Goal: Transaction & Acquisition: Purchase product/service

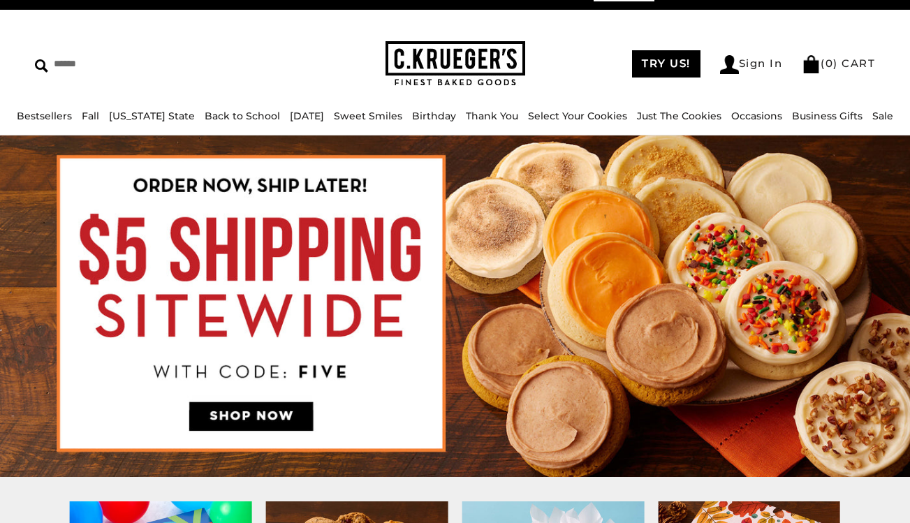
scroll to position [24, 0]
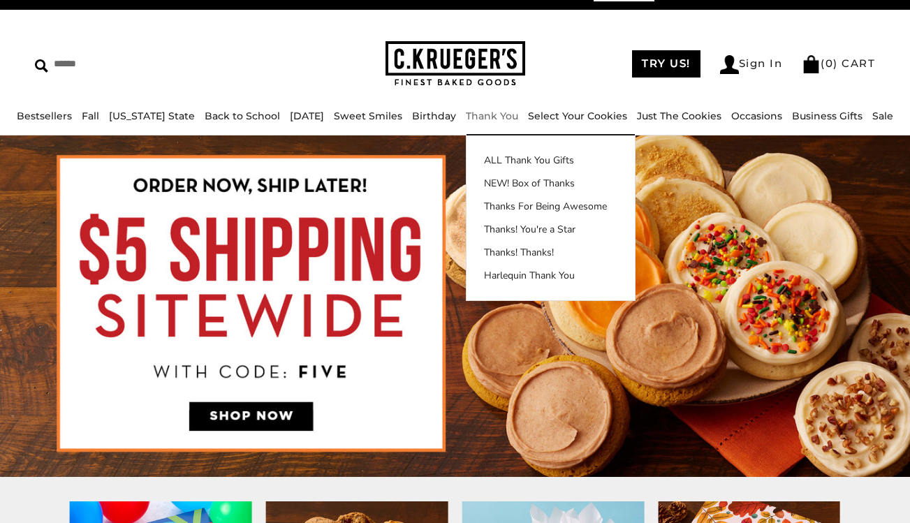
click at [495, 115] on link "Thank You" at bounding box center [492, 116] width 52 height 13
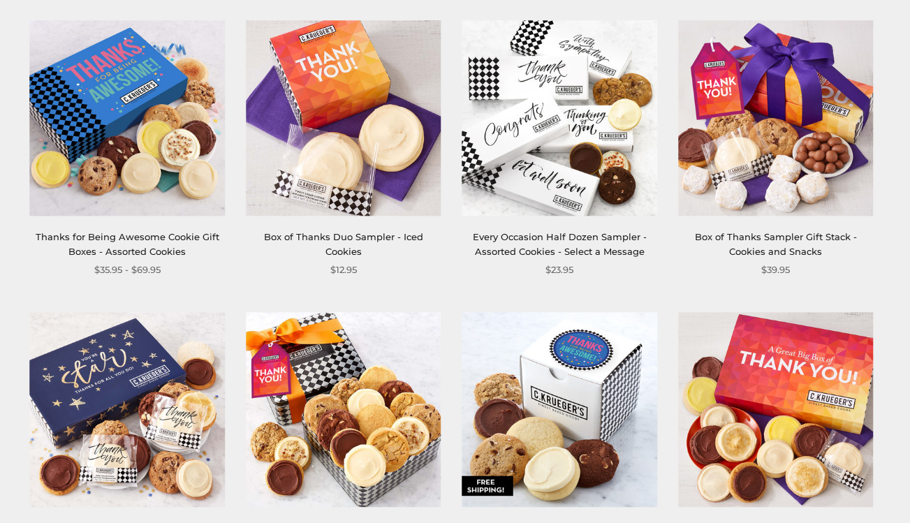
scroll to position [555, 0]
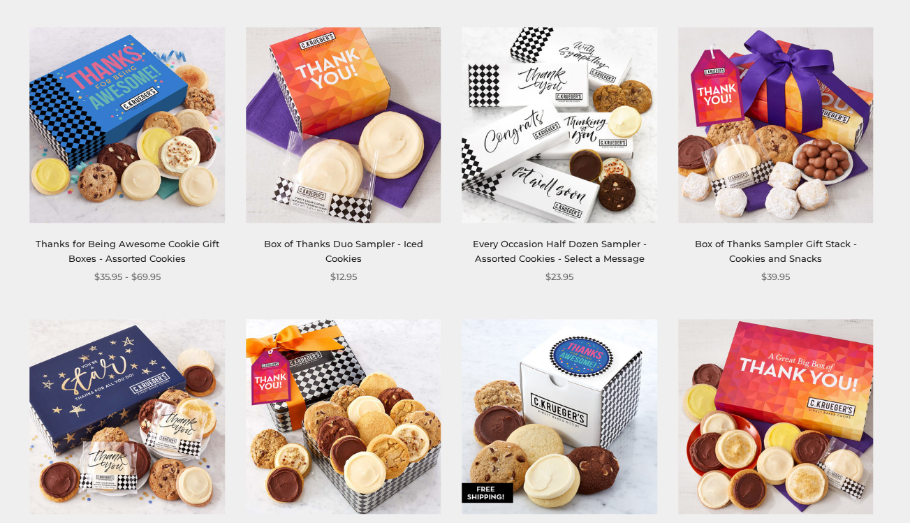
click at [146, 250] on div "Thanks for Being Awesome Cookie Gift Boxes - Assorted Cookies" at bounding box center [127, 252] width 195 height 30
click at [149, 239] on link "Thanks for Being Awesome Cookie Gift Boxes - Assorted Cookies" at bounding box center [128, 251] width 184 height 26
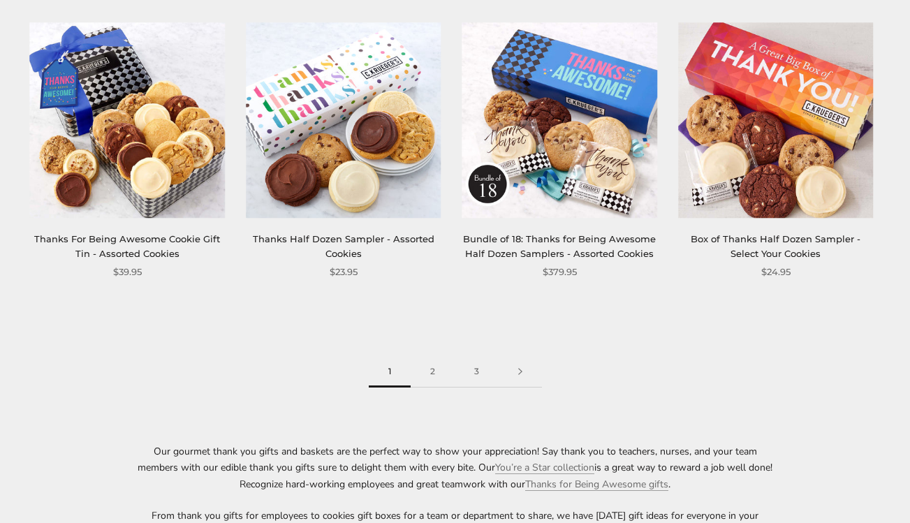
scroll to position [1729, 0]
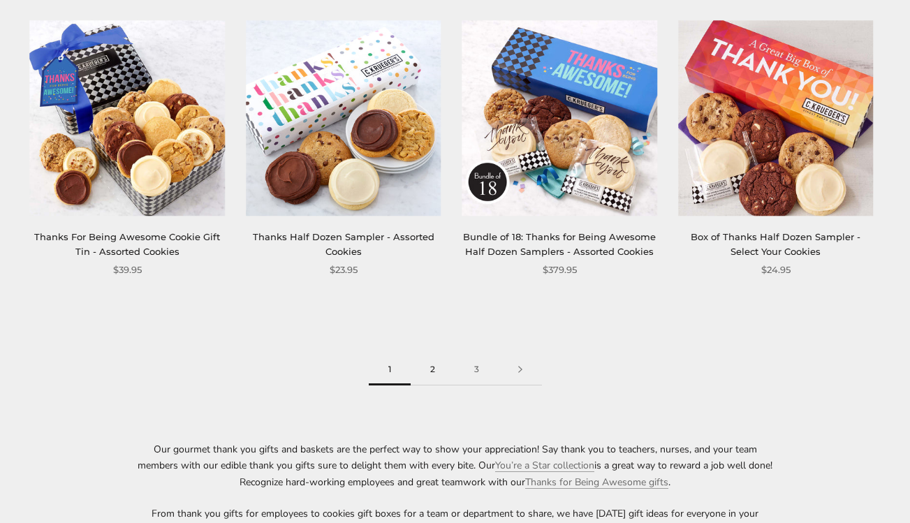
click at [434, 364] on link "2" at bounding box center [433, 369] width 44 height 31
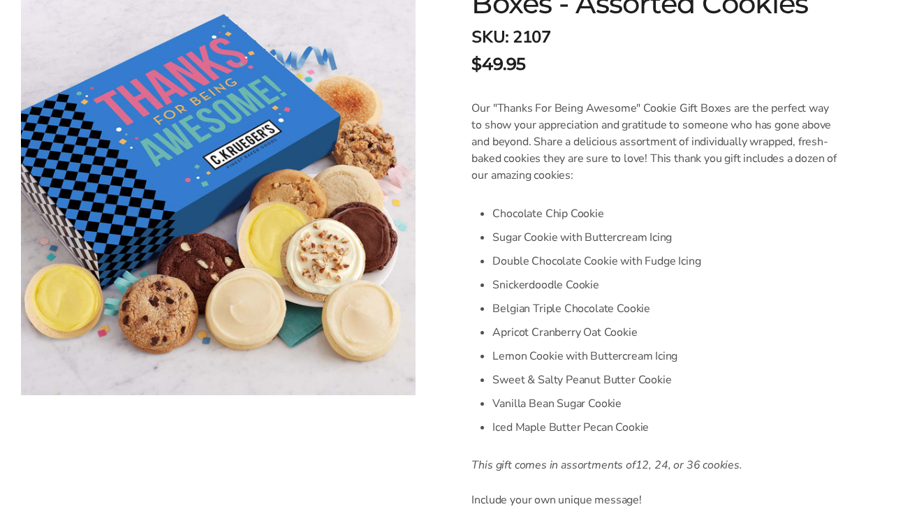
scroll to position [201, 0]
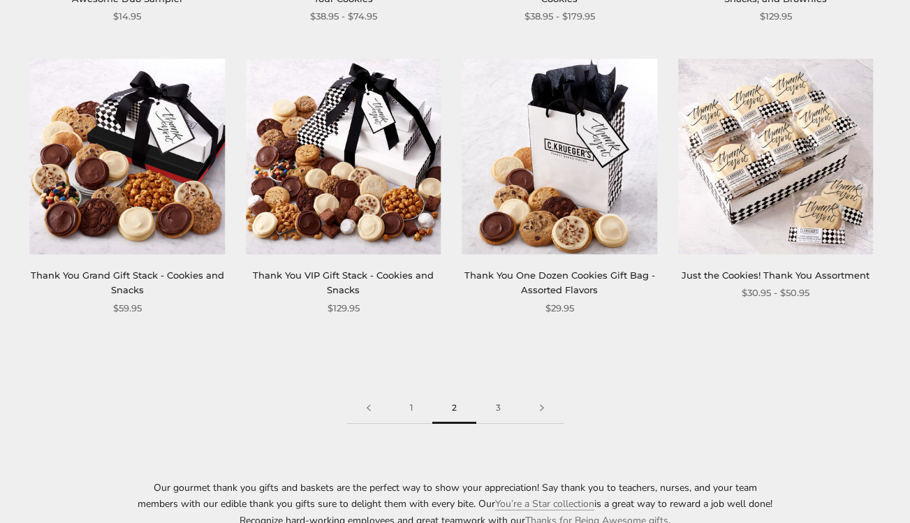
scroll to position [1697, 0]
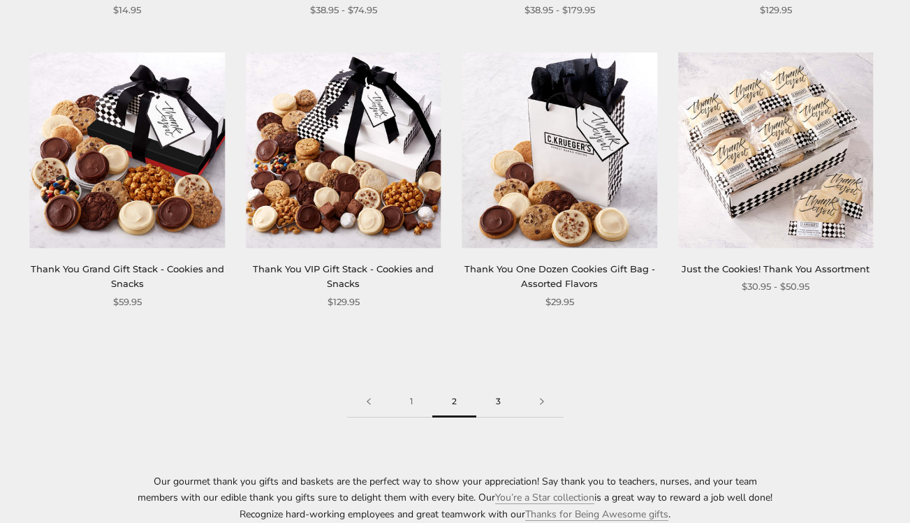
click at [500, 392] on link "3" at bounding box center [498, 401] width 44 height 31
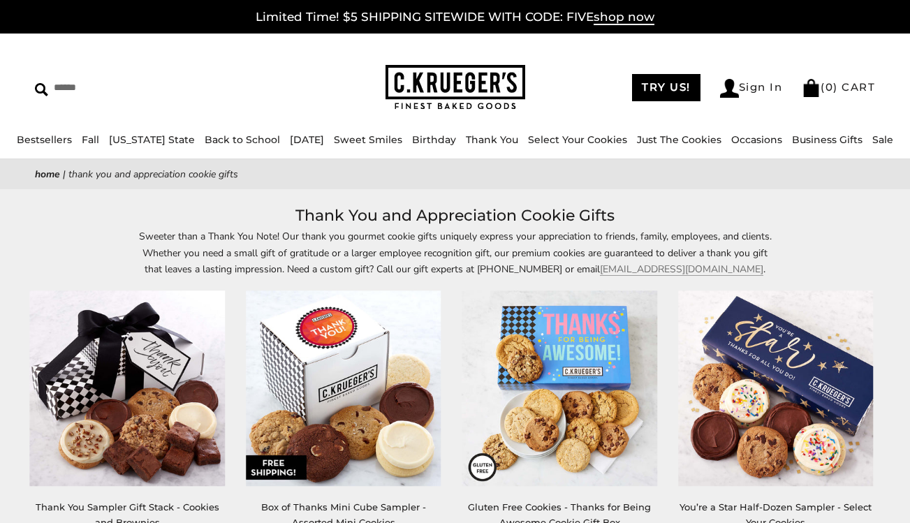
scroll to position [0, 0]
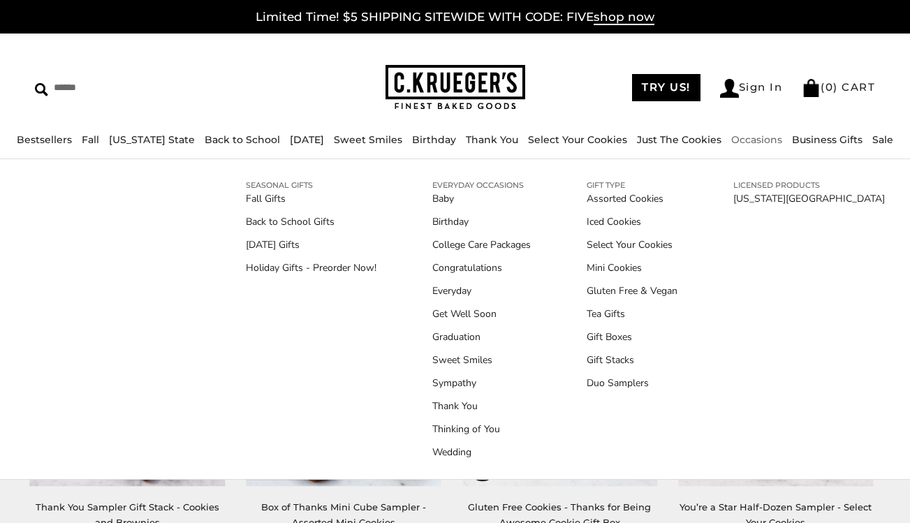
click at [747, 137] on link "Occasions" at bounding box center [756, 139] width 51 height 13
click at [629, 337] on link "Gift Boxes" at bounding box center [632, 337] width 91 height 15
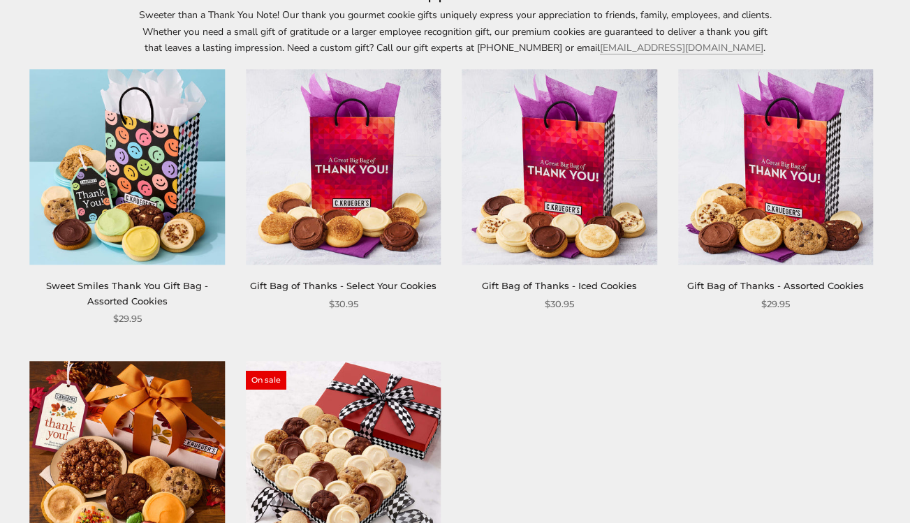
scroll to position [193, 0]
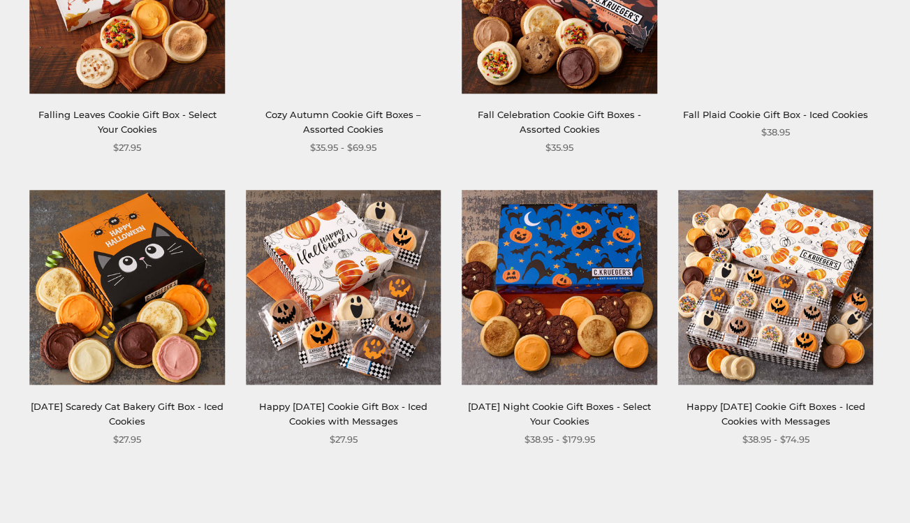
scroll to position [1511, 0]
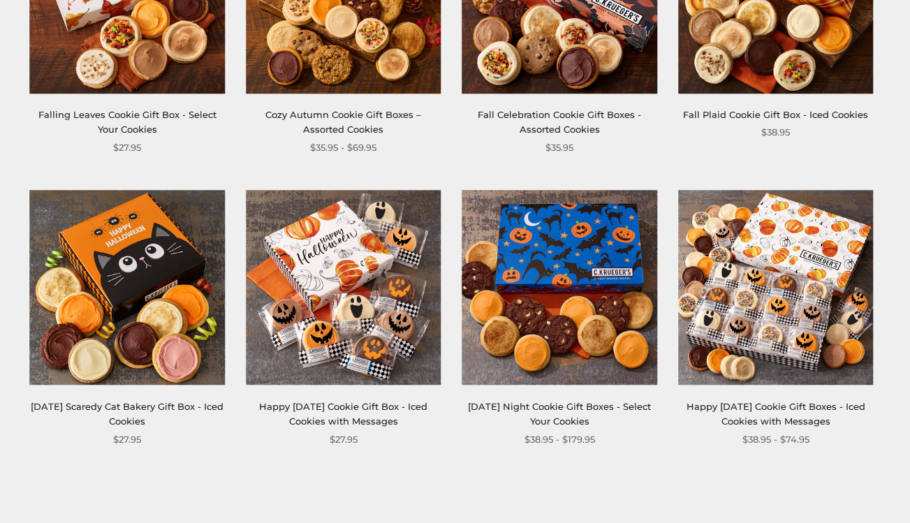
click at [582, 419] on link "Halloween Night Cookie Gift Boxes - Select Your Cookies" at bounding box center [559, 414] width 183 height 26
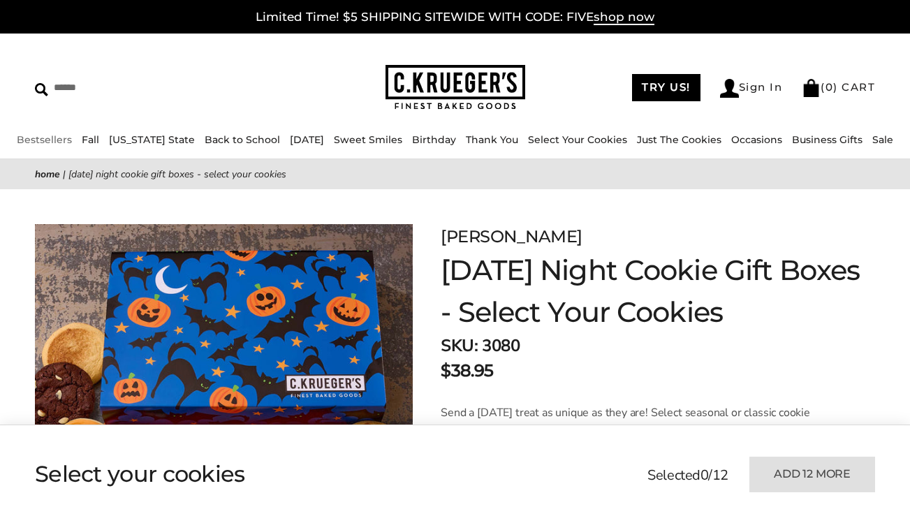
click at [59, 141] on link "Bestsellers" at bounding box center [44, 139] width 55 height 13
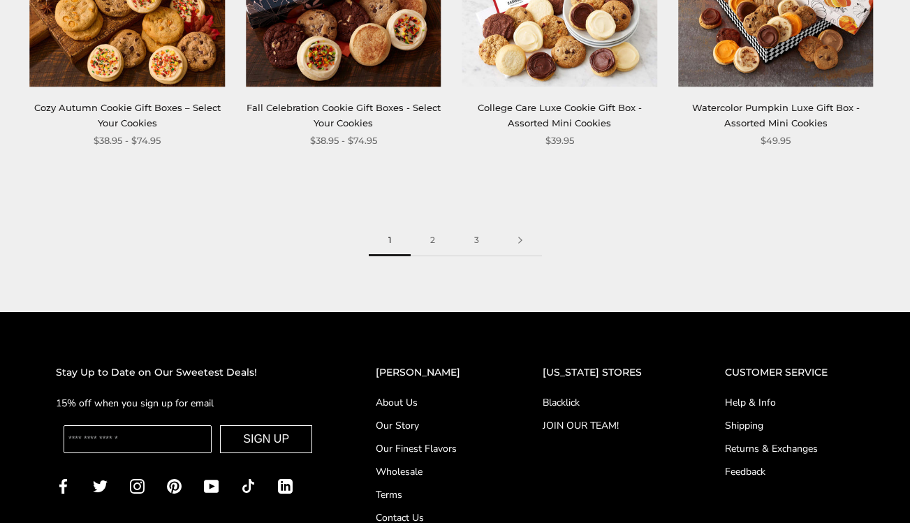
scroll to position [1874, 0]
